Goal: Navigation & Orientation: Locate item on page

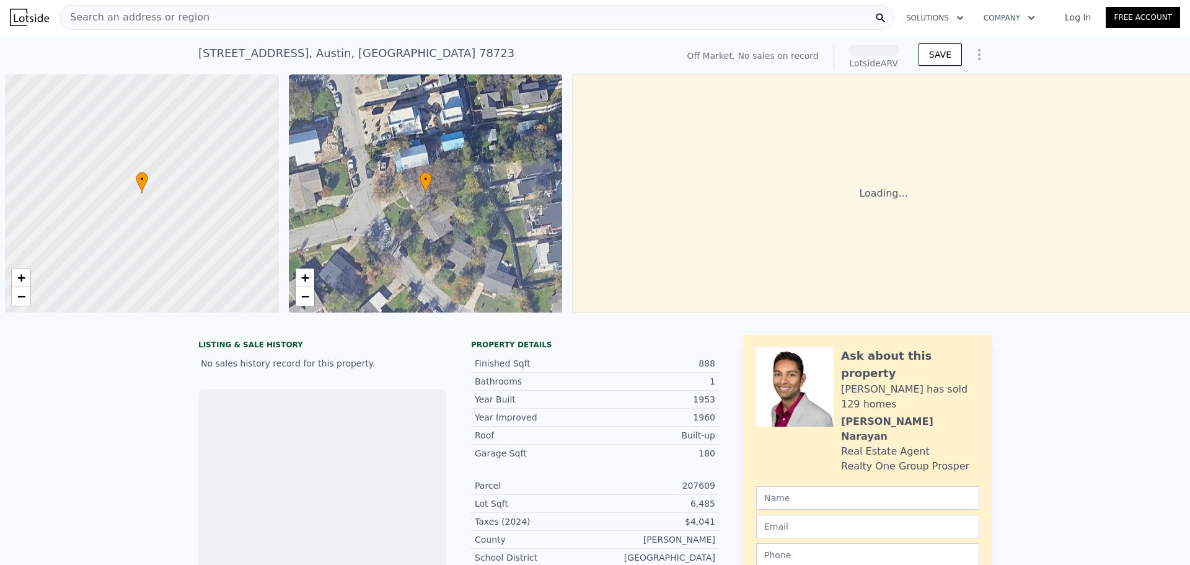
scroll to position [0, 5]
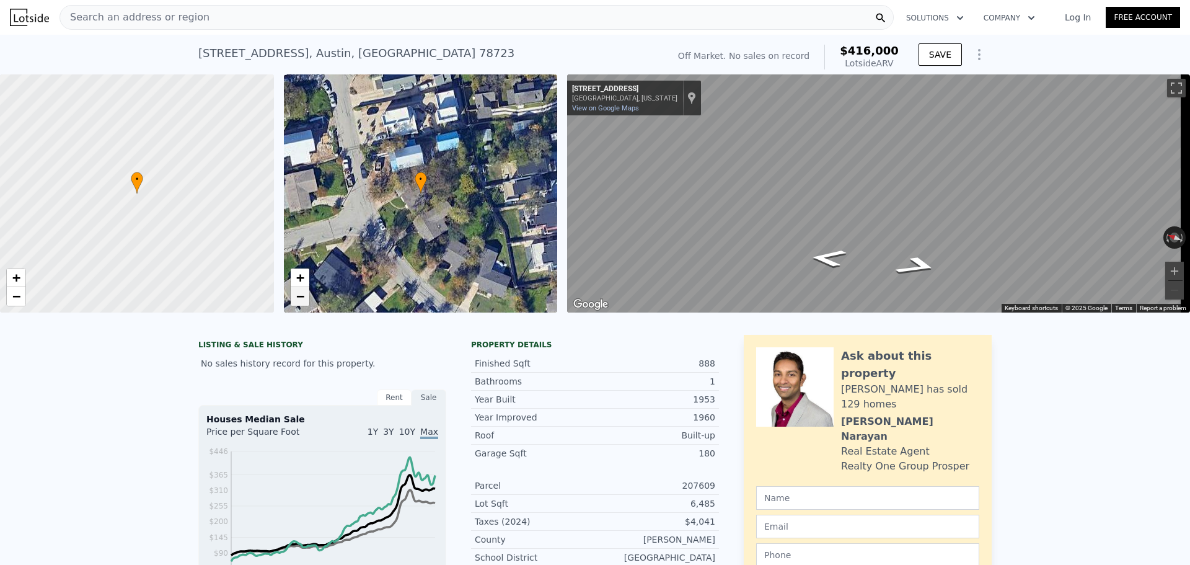
click at [302, 301] on span "−" at bounding box center [300, 295] width 8 height 15
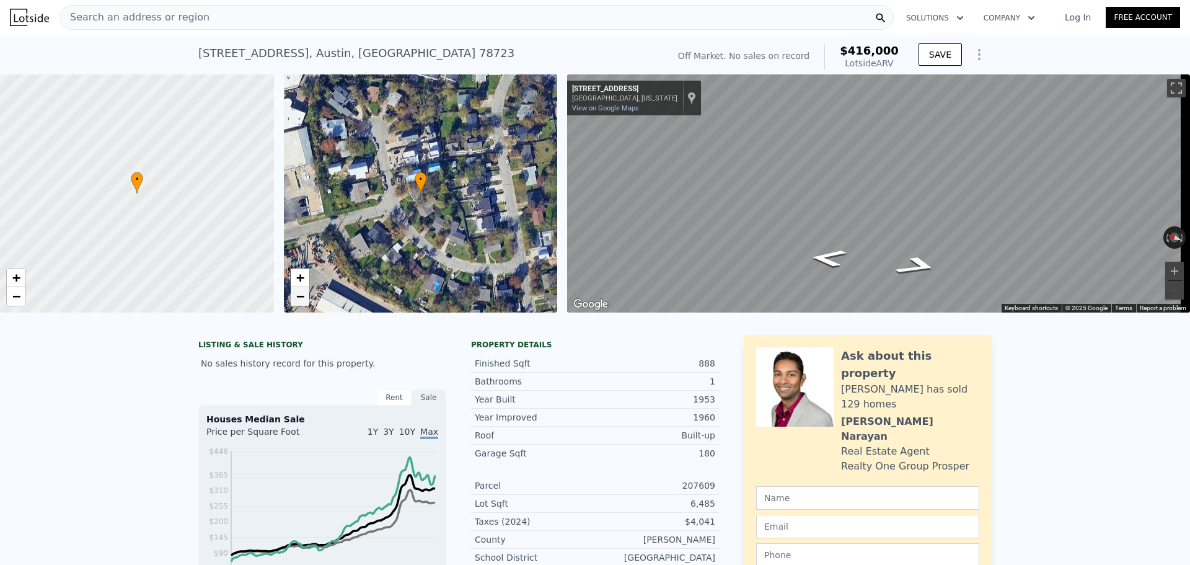
click at [302, 301] on span "−" at bounding box center [300, 295] width 8 height 15
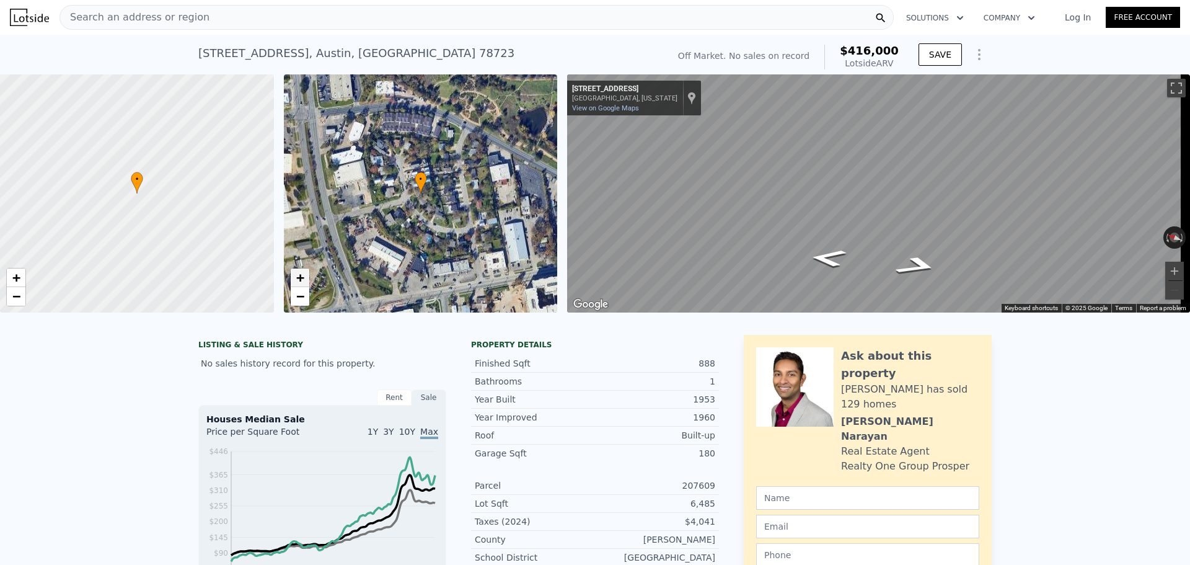
click at [304, 280] on span "+" at bounding box center [300, 277] width 8 height 15
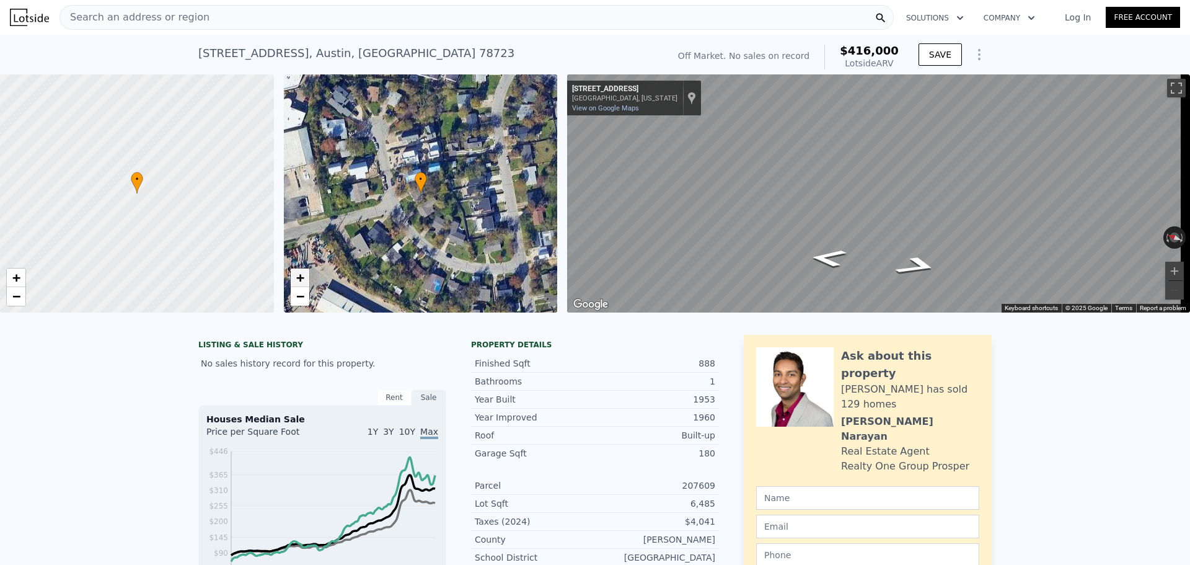
click at [304, 280] on span "+" at bounding box center [300, 277] width 8 height 15
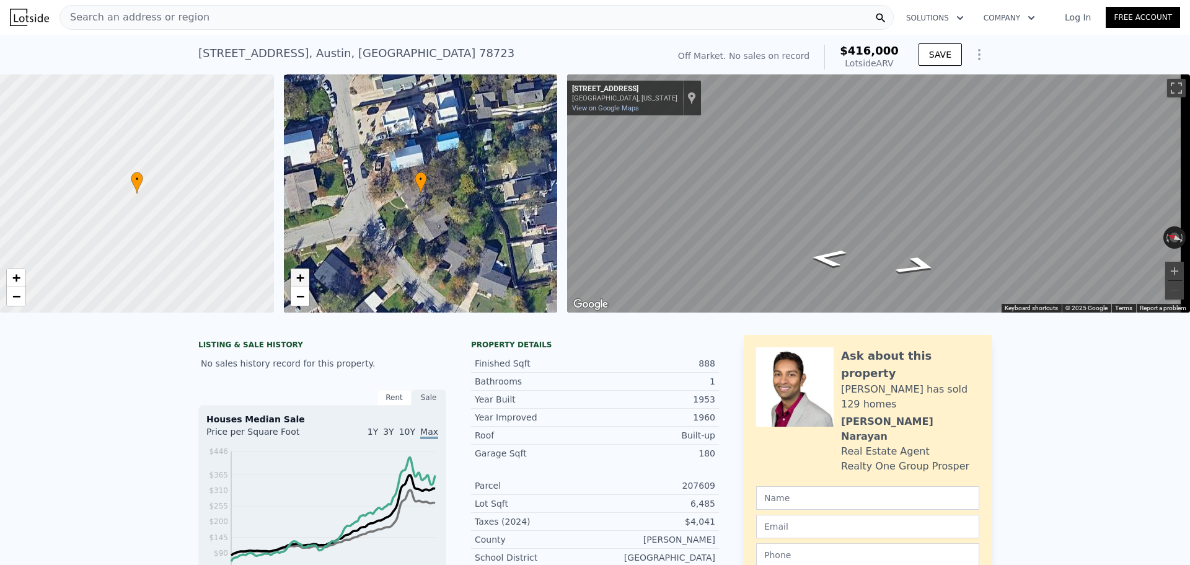
click at [304, 280] on span "+" at bounding box center [300, 277] width 8 height 15
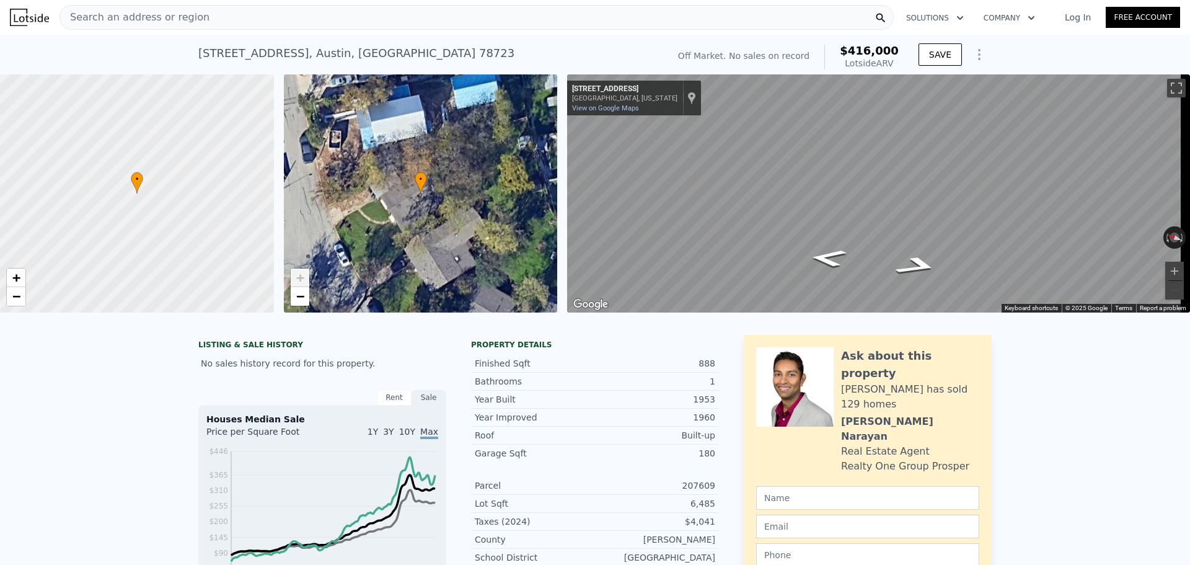
click at [304, 280] on span "+" at bounding box center [300, 277] width 8 height 15
click at [1172, 264] on button "Zoom in" at bounding box center [1175, 271] width 19 height 19
